Goal: Find specific page/section: Find specific page/section

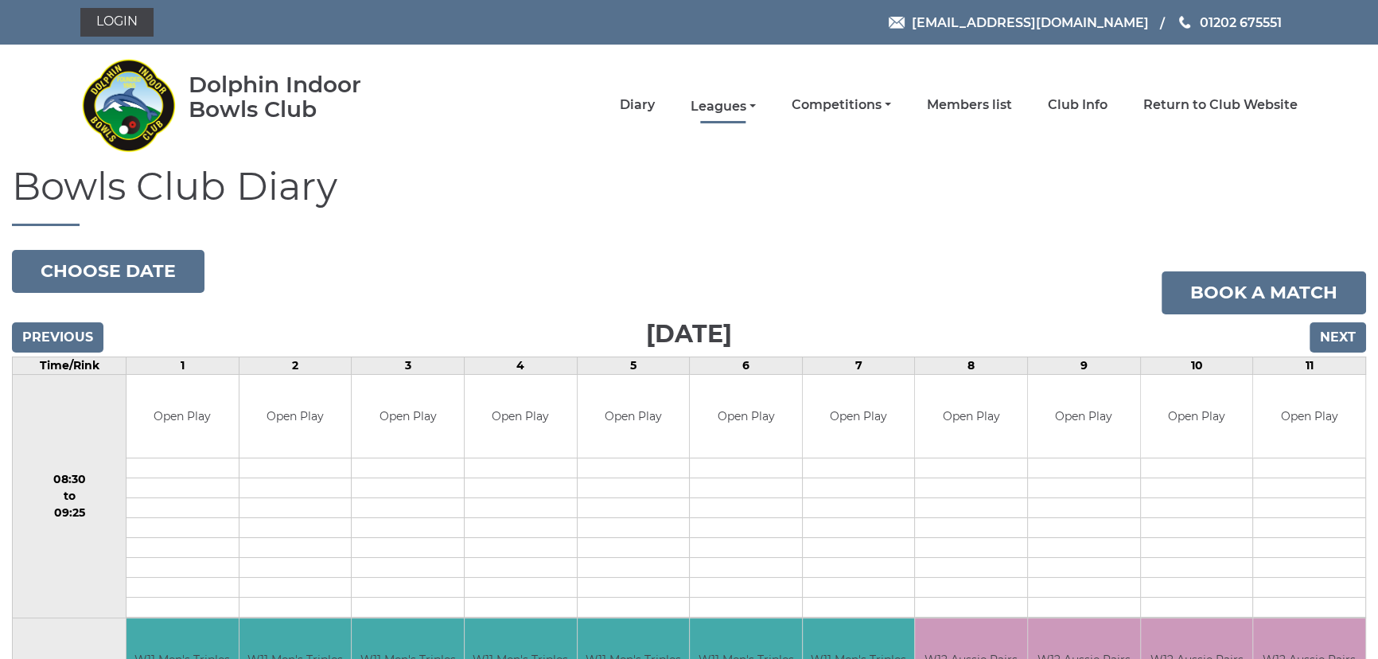
click at [728, 103] on link "Leagues" at bounding box center [723, 107] width 65 height 18
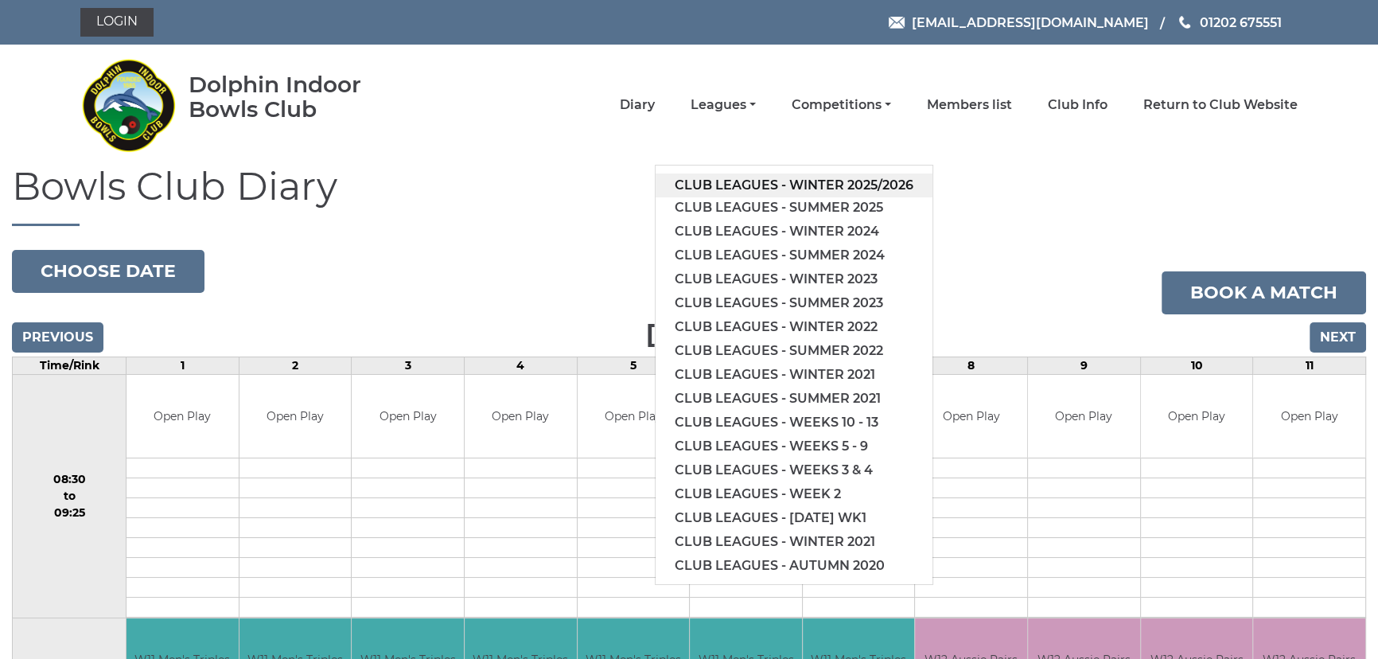
click at [743, 178] on link "Club leagues - Winter 2025/2026" at bounding box center [794, 185] width 277 height 24
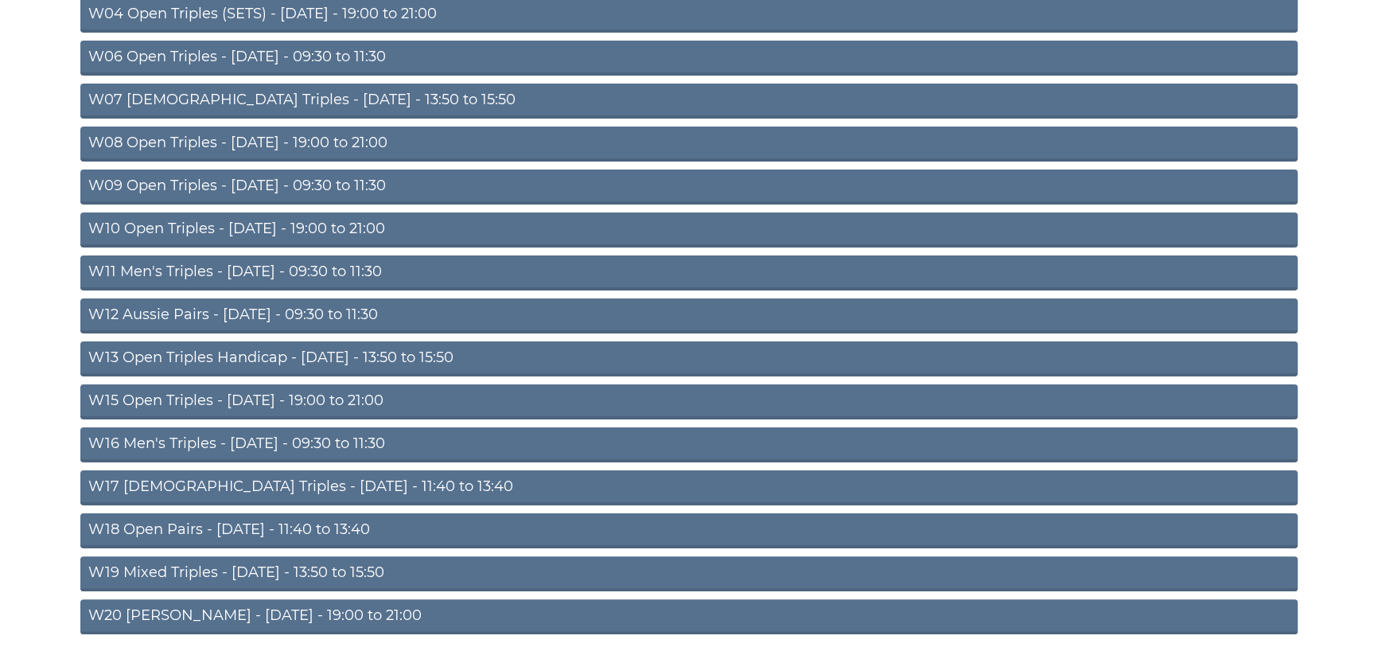
scroll to position [434, 0]
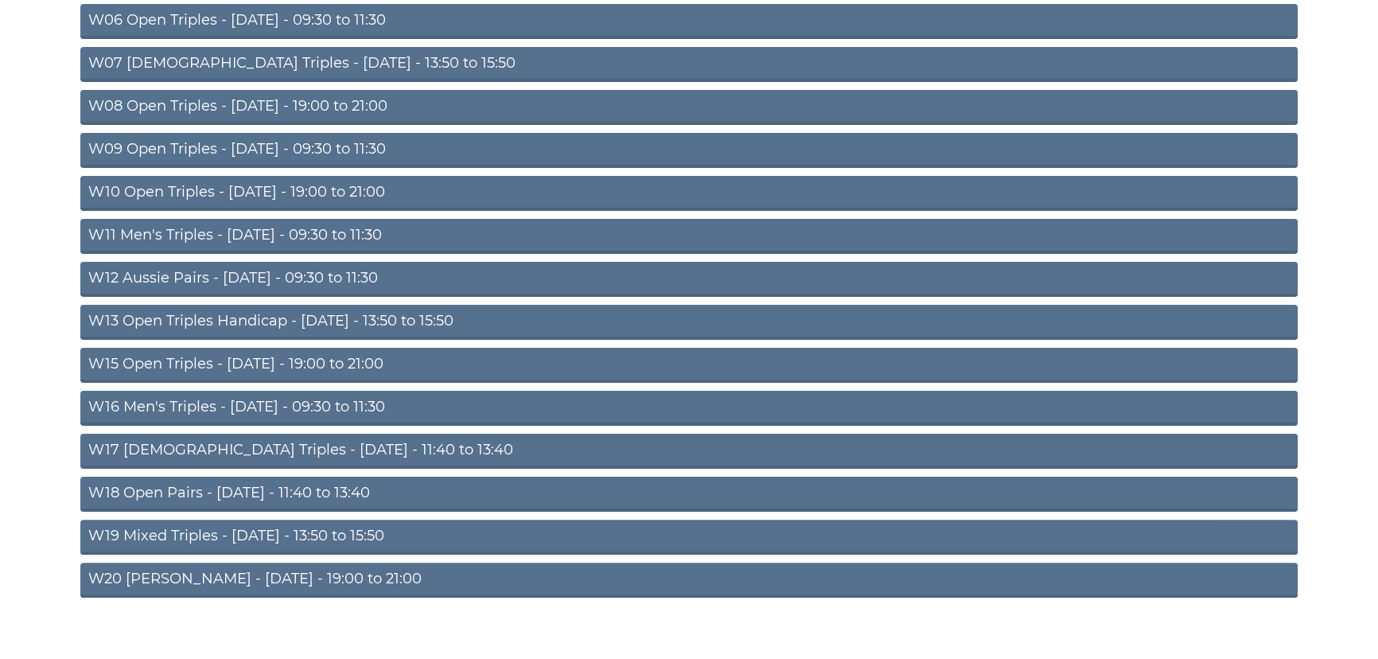
click at [165, 485] on link "W18 Open Pairs - Friday - 11:40 to 13:40" at bounding box center [688, 494] width 1217 height 35
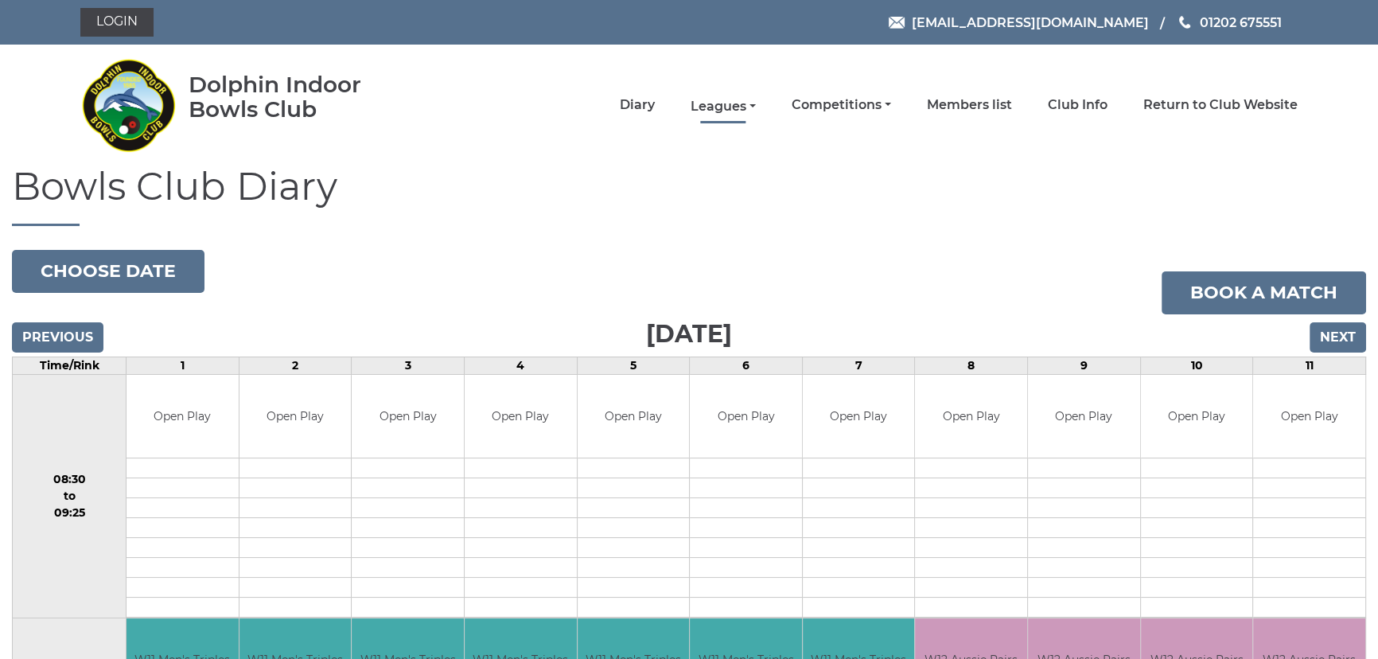
click at [711, 99] on link "Leagues" at bounding box center [723, 107] width 65 height 18
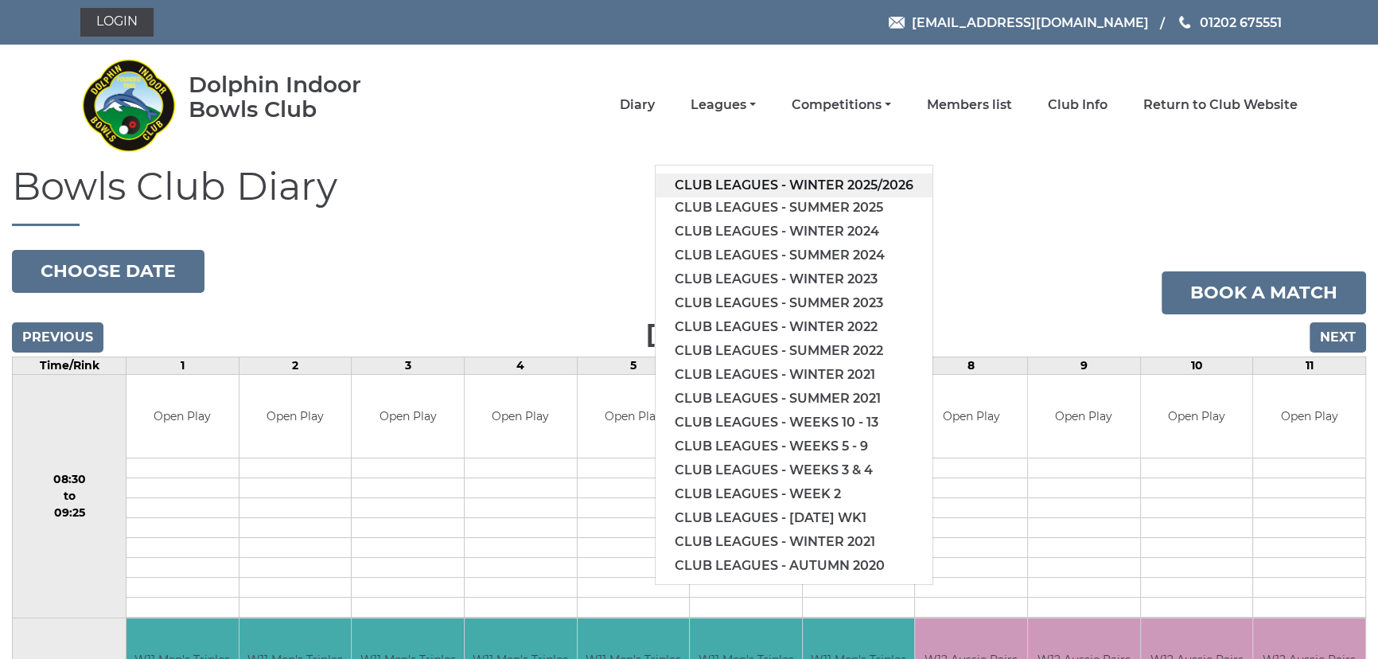
click at [742, 183] on link "Club leagues - Winter 2025/2026" at bounding box center [794, 185] width 277 height 24
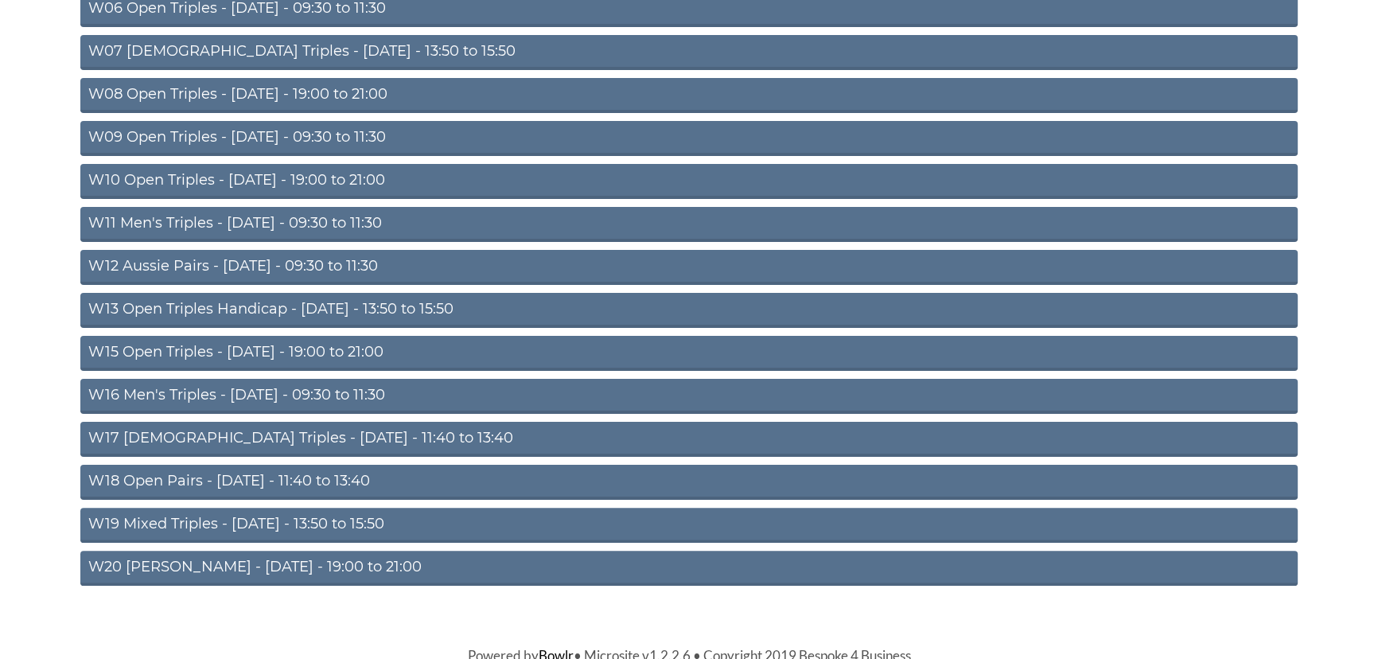
scroll to position [446, 0]
click at [258, 473] on link "W18 Open Pairs - Friday - 11:40 to 13:40" at bounding box center [688, 481] width 1217 height 35
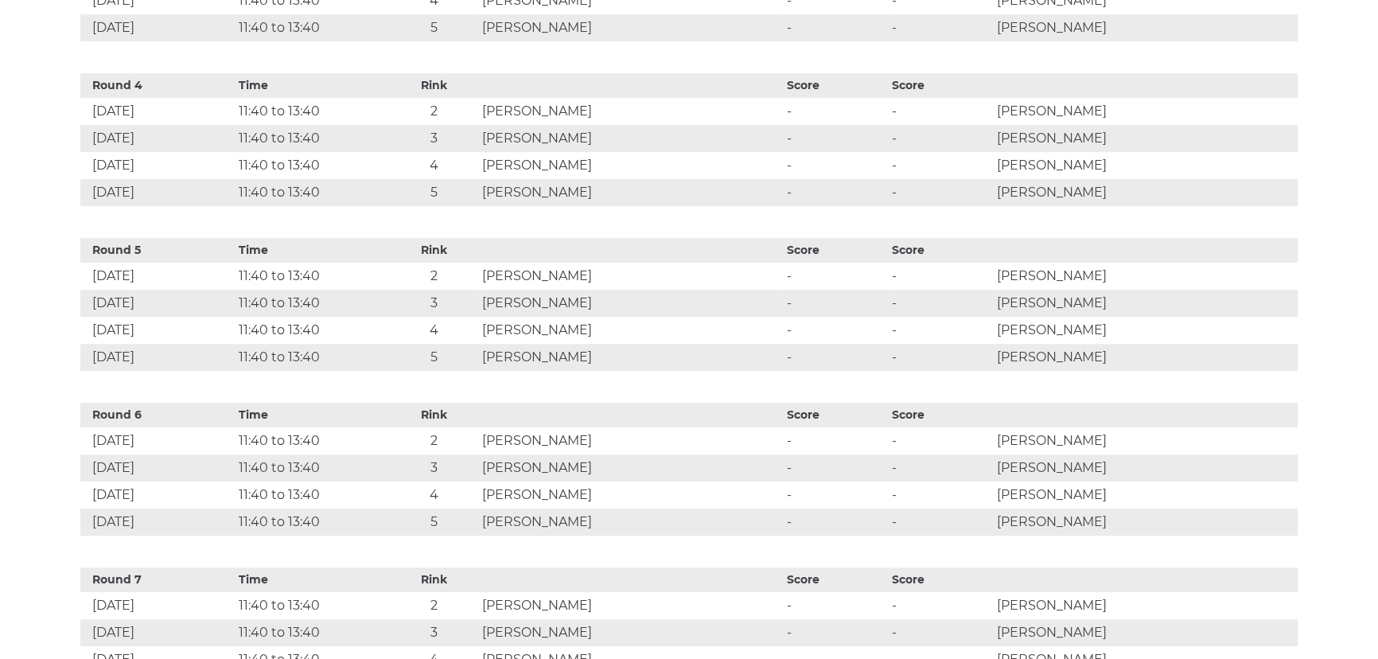
scroll to position [1157, 0]
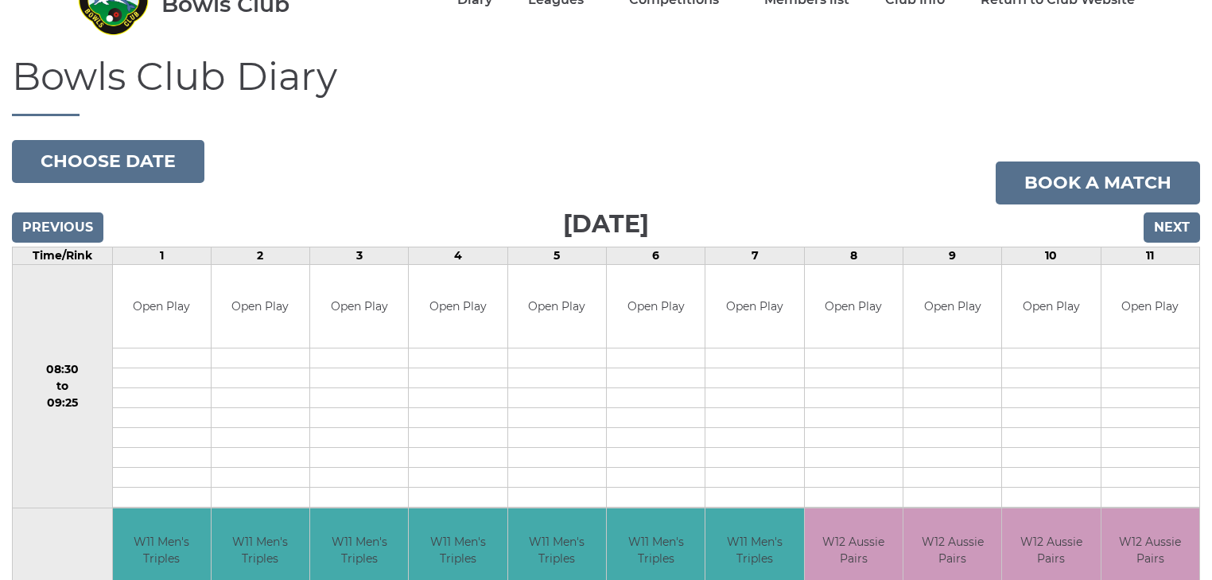
scroll to position [5, 0]
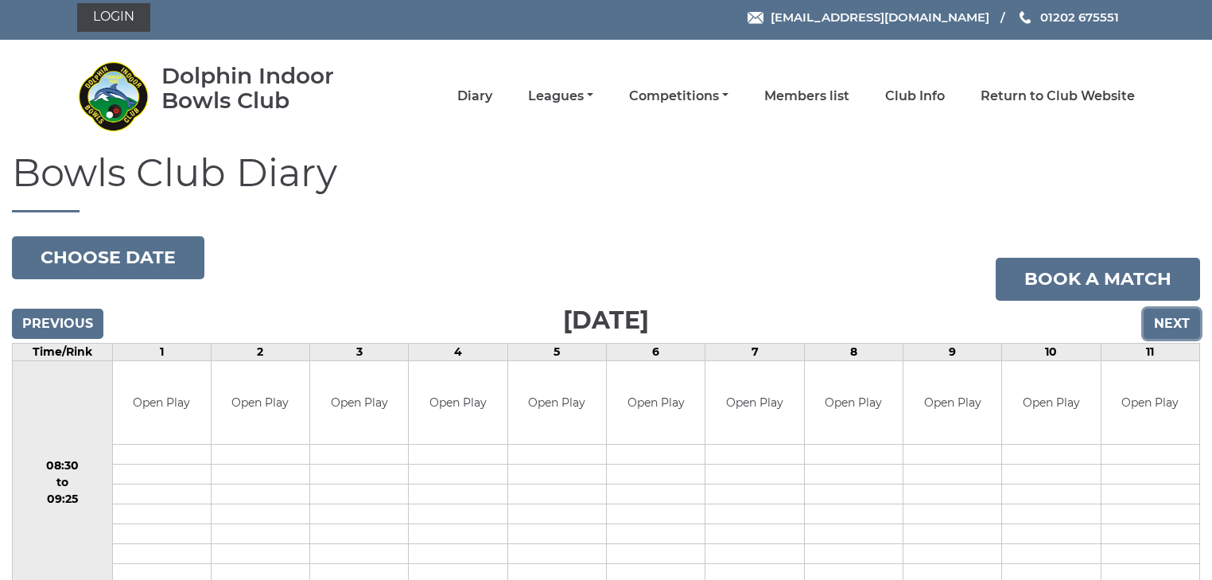
click at [1159, 322] on input "Next" at bounding box center [1172, 324] width 56 height 30
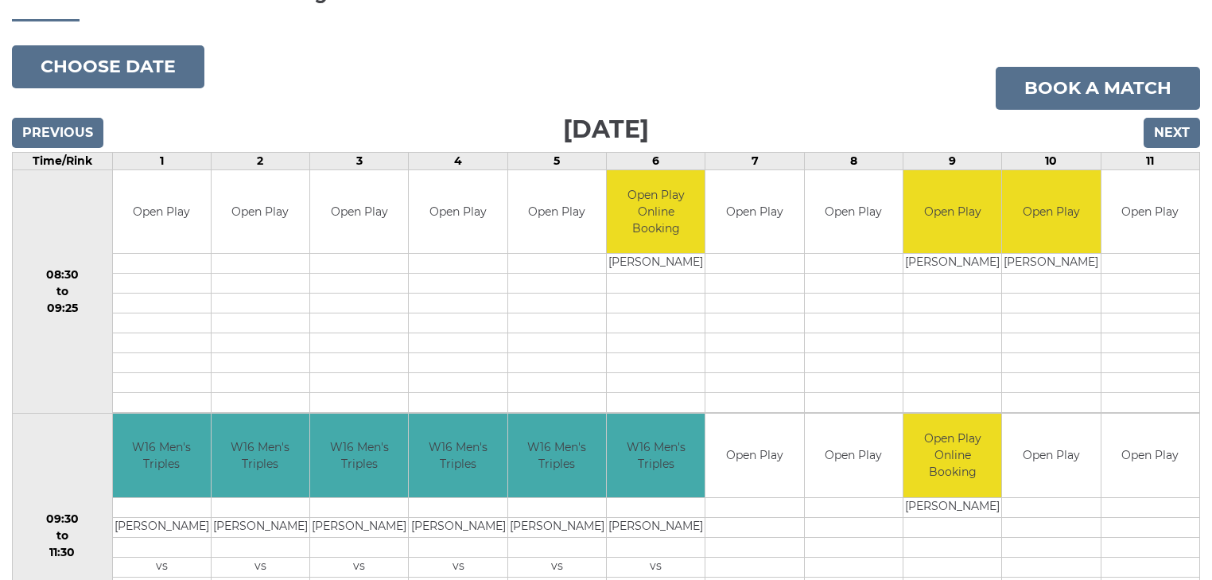
scroll to position [68, 0]
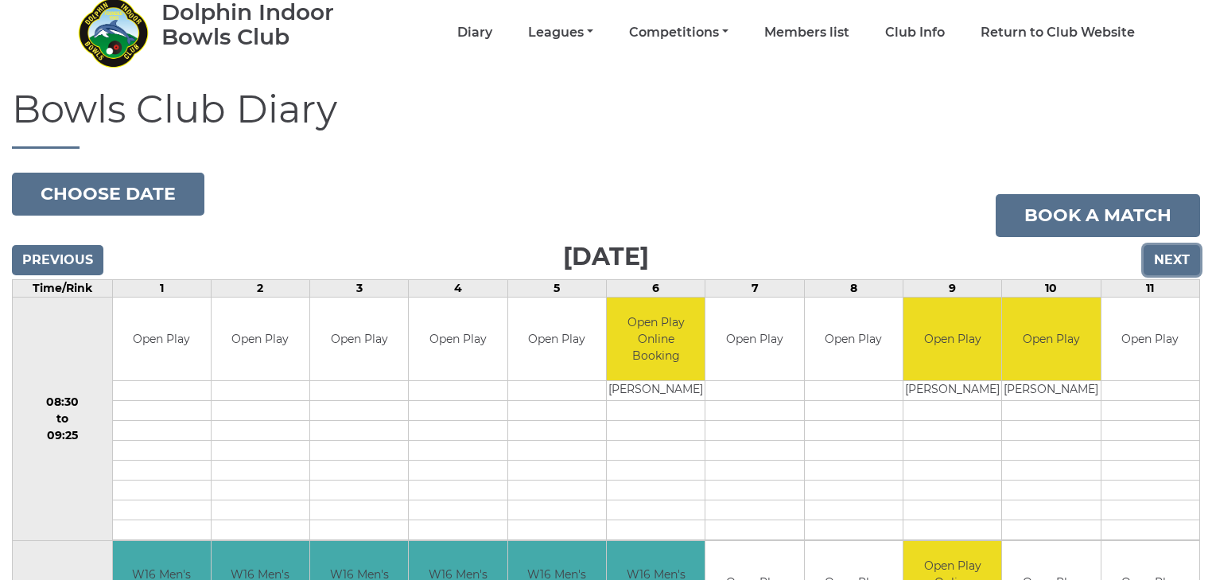
click at [1181, 261] on input "Next" at bounding box center [1172, 260] width 56 height 30
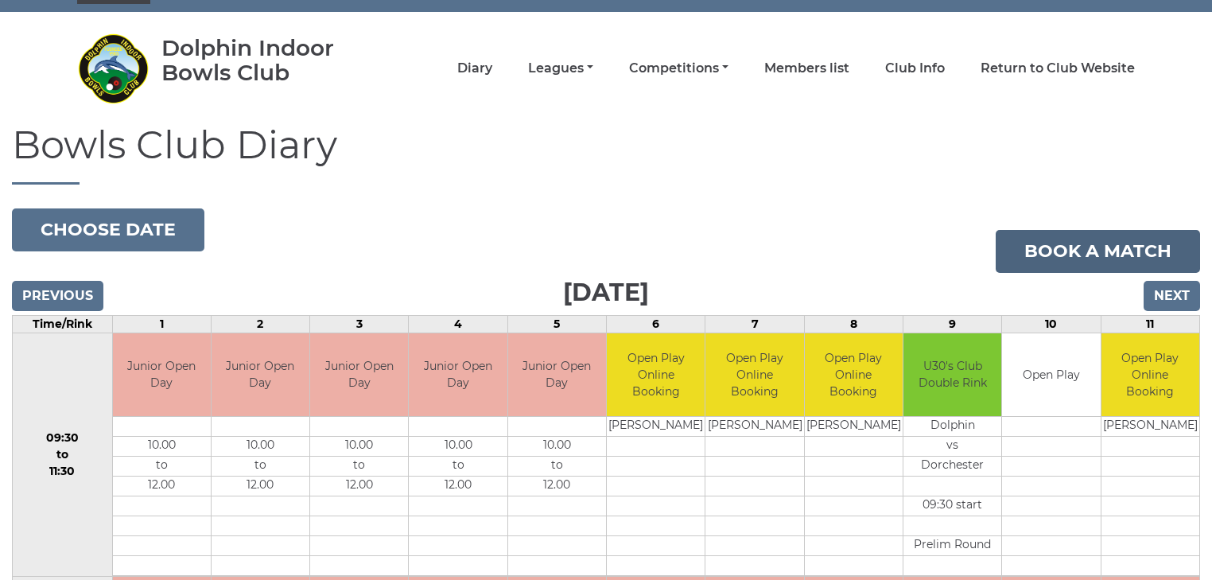
scroll to position [26, 0]
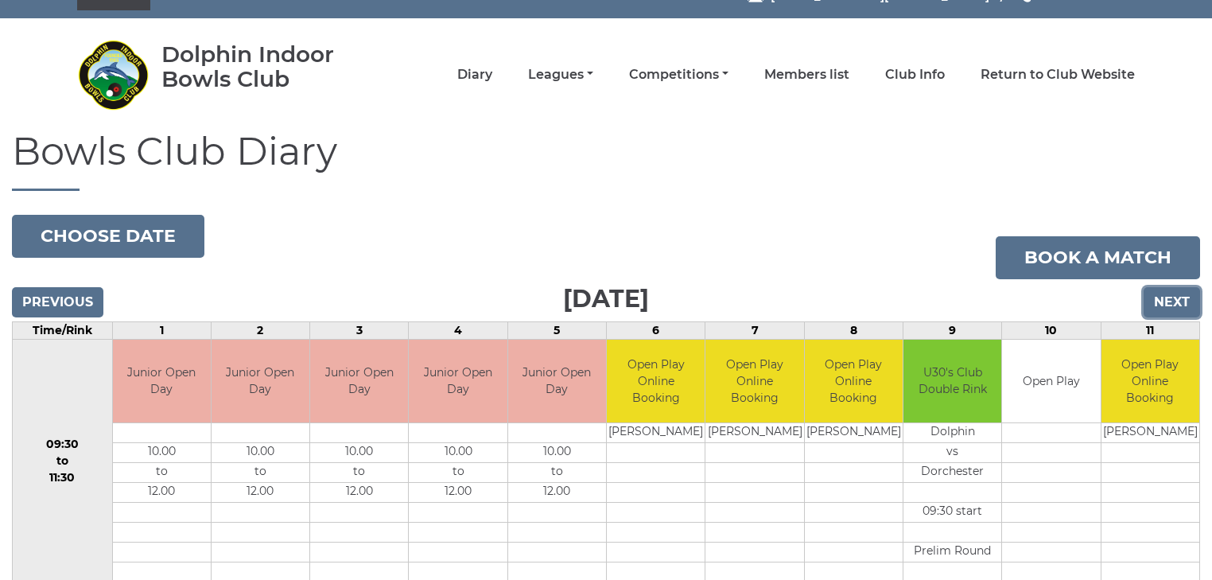
click at [1162, 299] on input "Next" at bounding box center [1172, 302] width 56 height 30
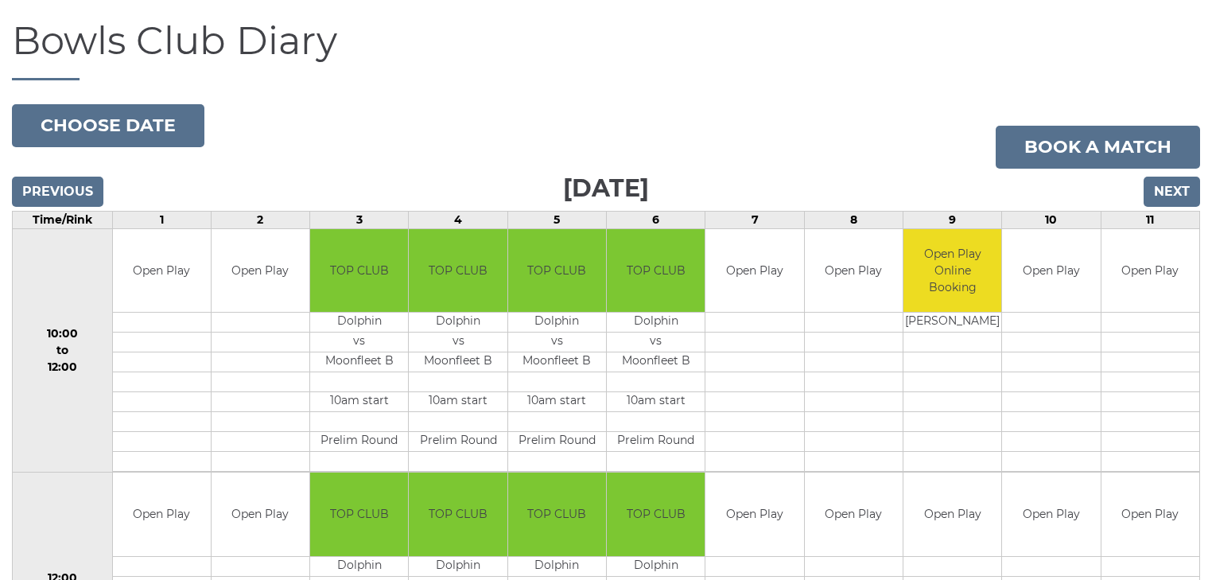
scroll to position [26, 0]
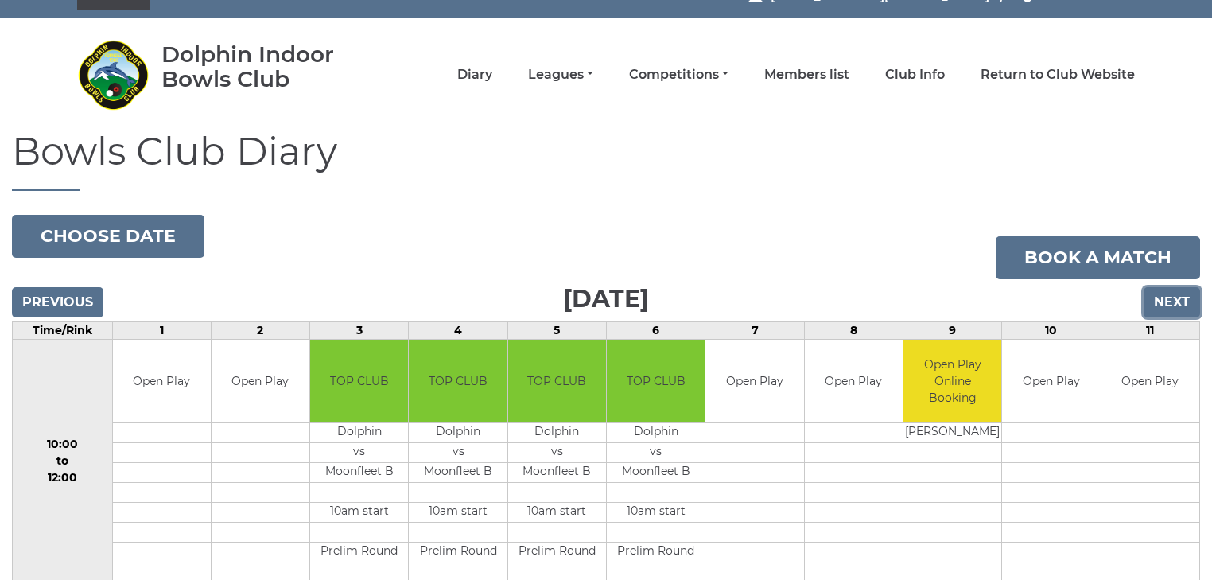
click at [1183, 293] on input "Next" at bounding box center [1172, 302] width 56 height 30
